Goal: Task Accomplishment & Management: Complete application form

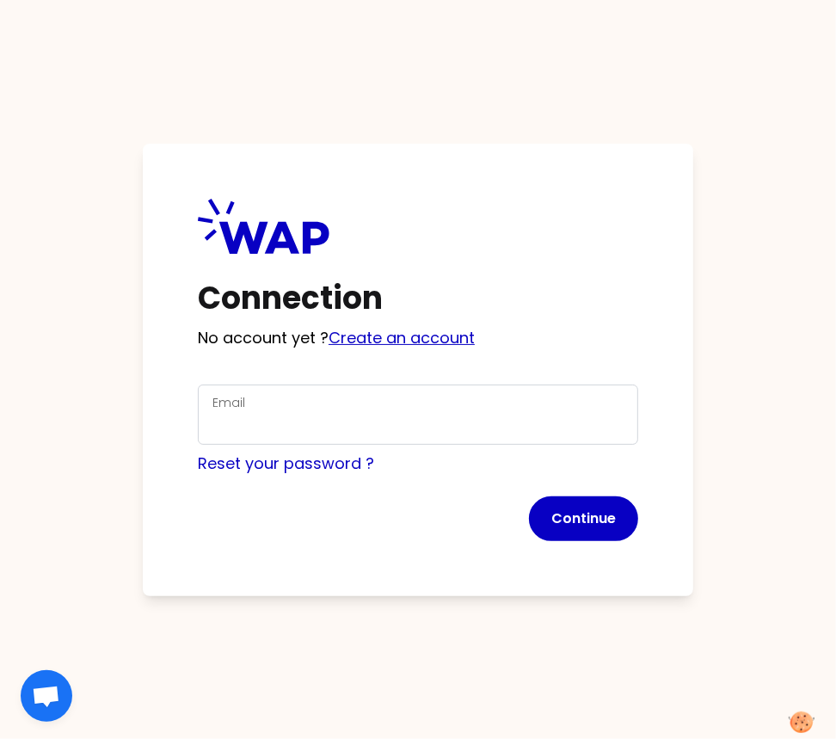
click at [428, 336] on link "Create an account" at bounding box center [402, 338] width 146 height 22
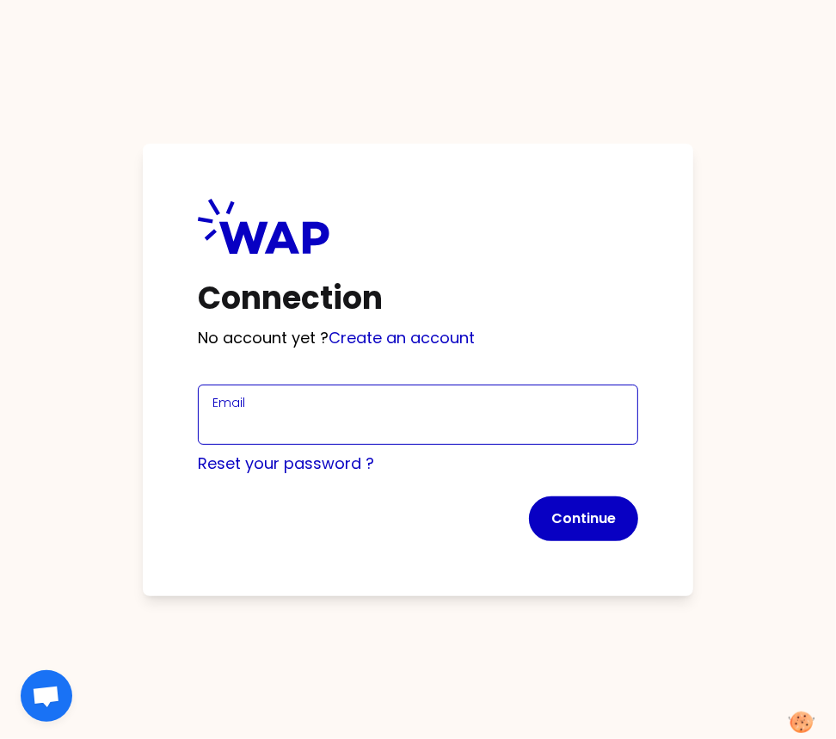
click at [247, 415] on input "Email" at bounding box center [417, 425] width 411 height 24
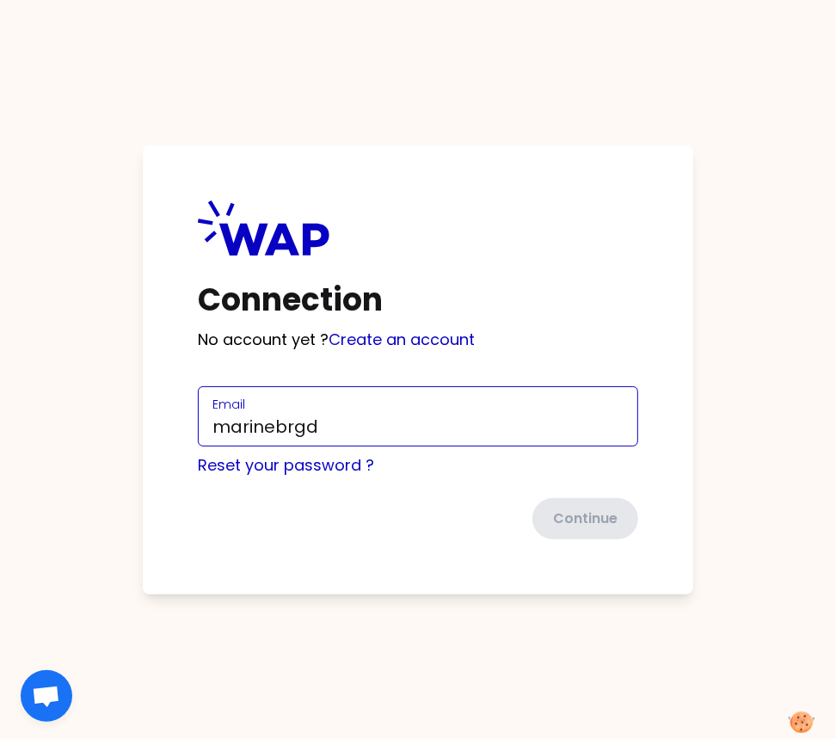
type input "[EMAIL_ADDRESS][DOMAIN_NAME]"
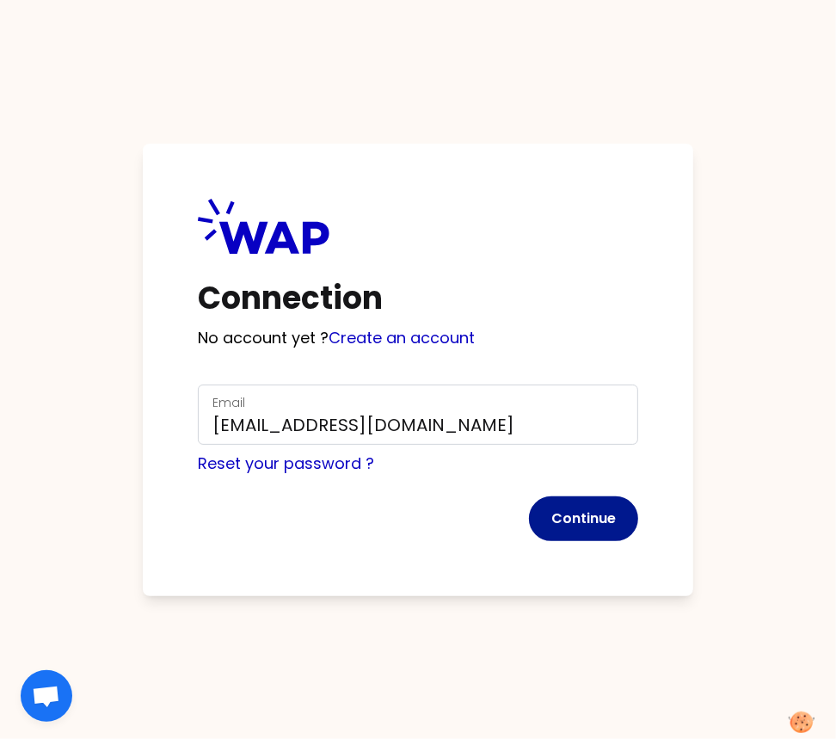
click at [571, 521] on button "Continue" at bounding box center [583, 518] width 109 height 45
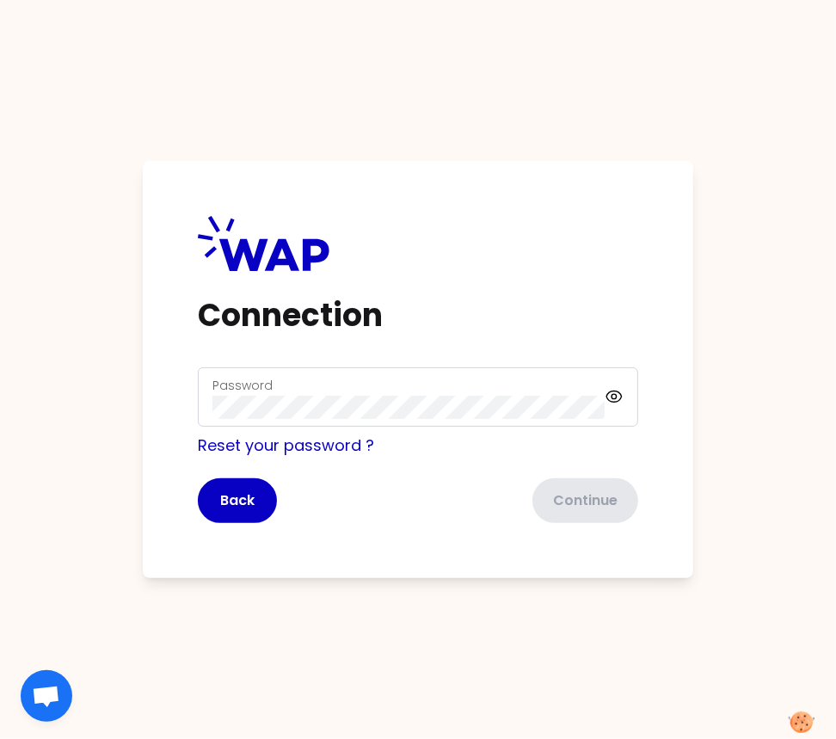
click at [316, 424] on div "Password" at bounding box center [418, 397] width 440 height 60
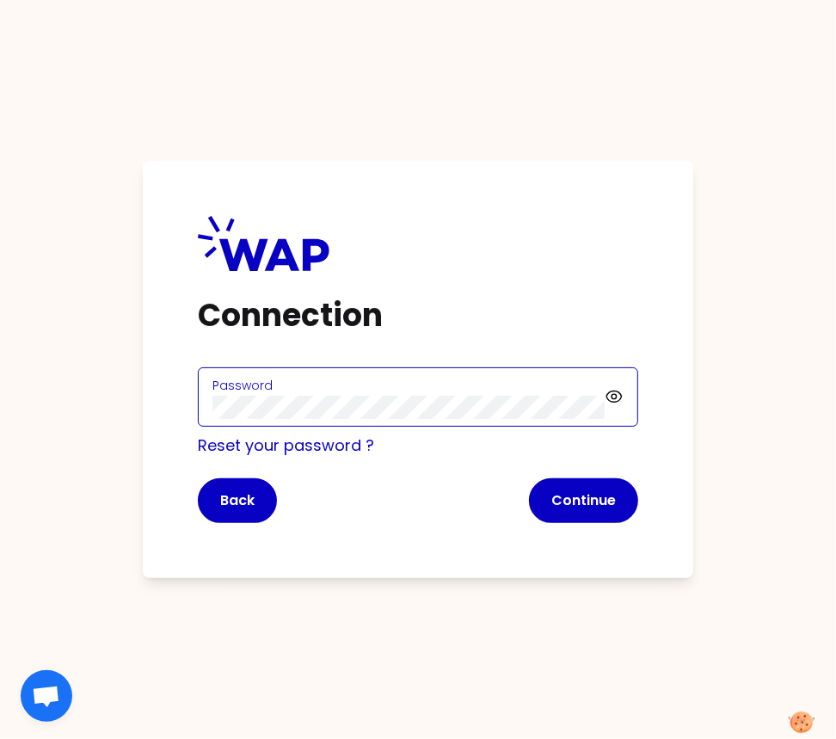
click button "Continue" at bounding box center [583, 500] width 109 height 45
